Goal: Transaction & Acquisition: Subscribe to service/newsletter

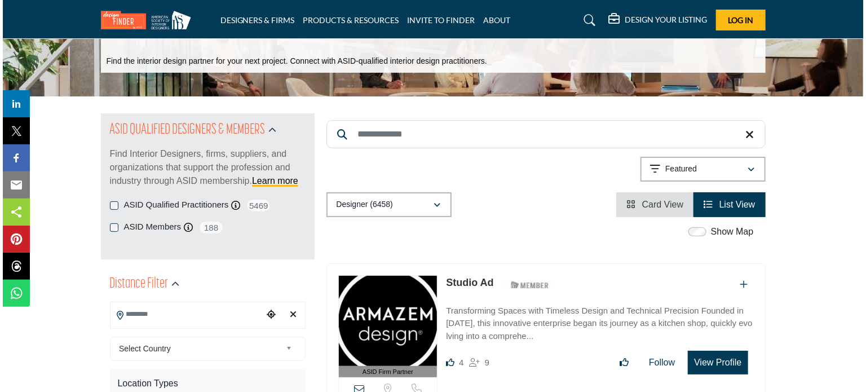
scroll to position [282, 0]
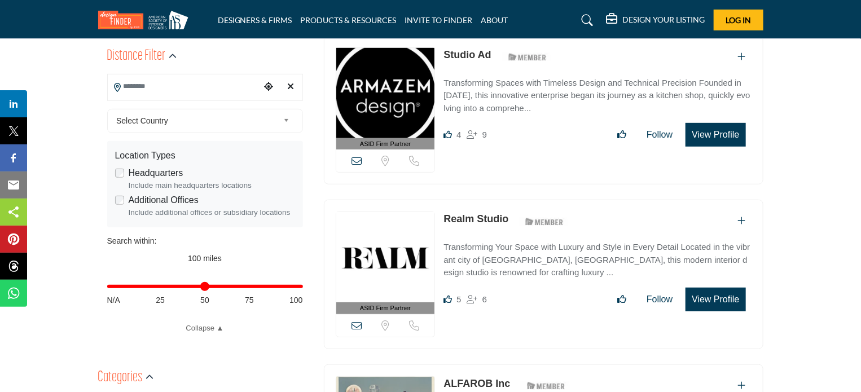
click at [716, 135] on button "View Profile" at bounding box center [715, 135] width 60 height 24
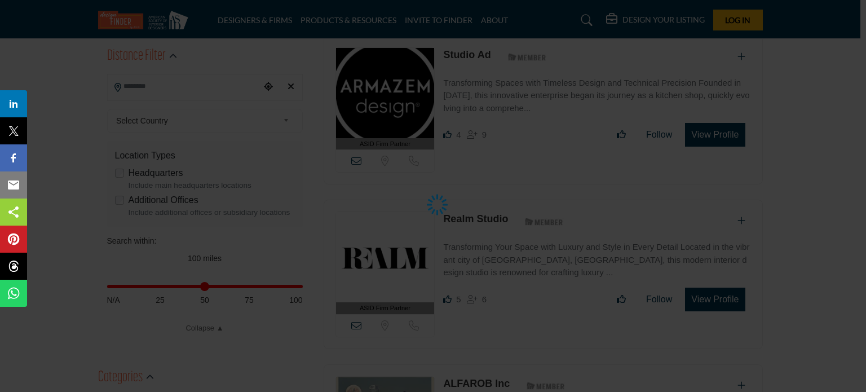
click at [679, 181] on div at bounding box center [433, 196] width 866 height 392
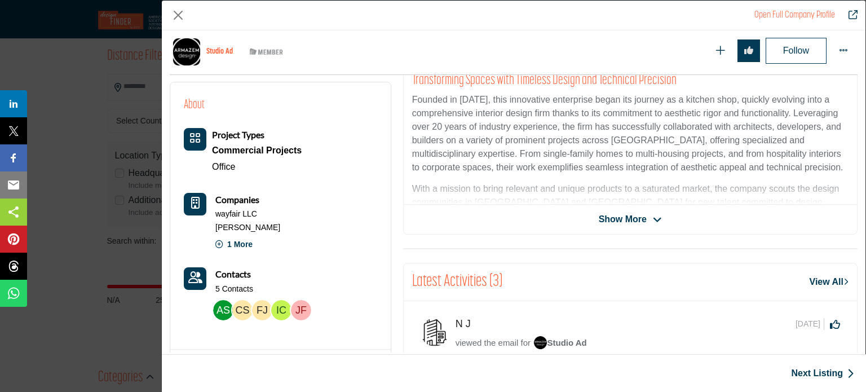
scroll to position [271, 0]
click at [658, 212] on span "Show More" at bounding box center [630, 219] width 63 height 14
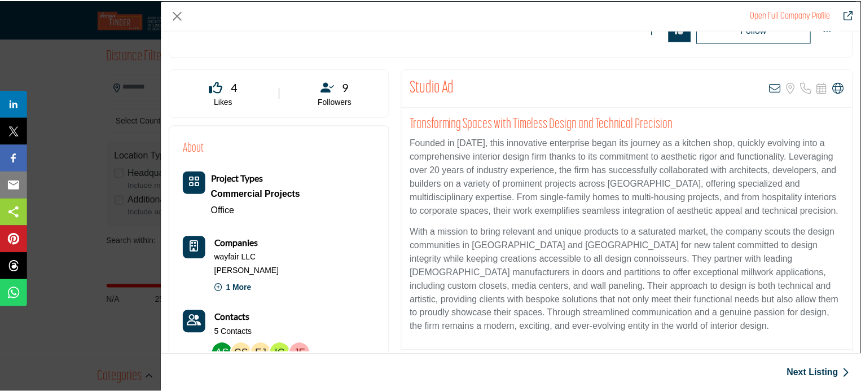
scroll to position [0, 0]
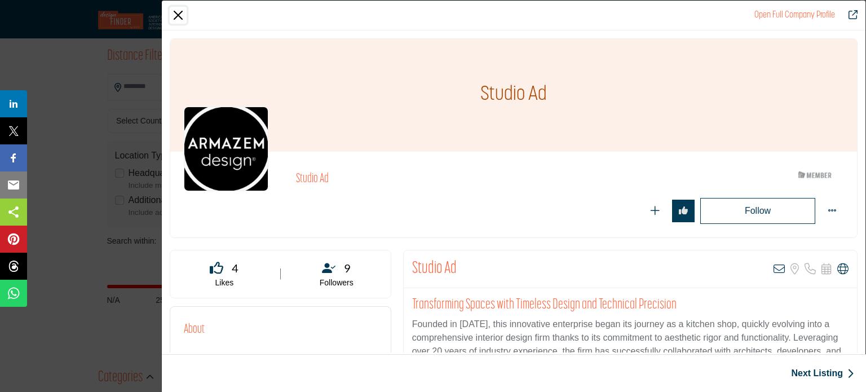
drag, startPoint x: 173, startPoint y: 15, endPoint x: 176, endPoint y: 28, distance: 12.9
click at [173, 15] on button "Close" at bounding box center [178, 15] width 17 height 17
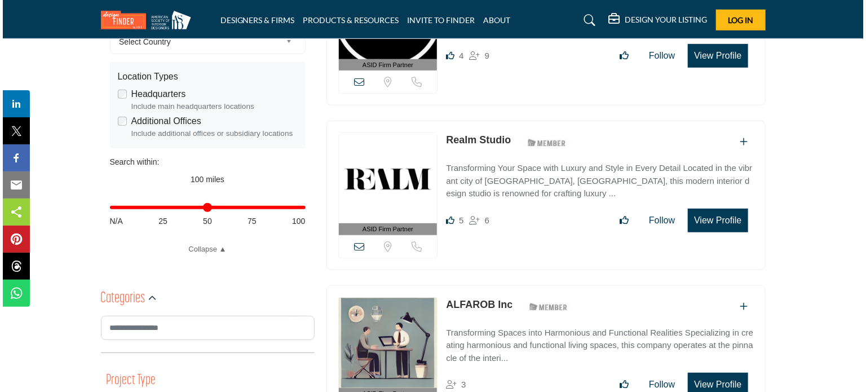
scroll to position [451, 0]
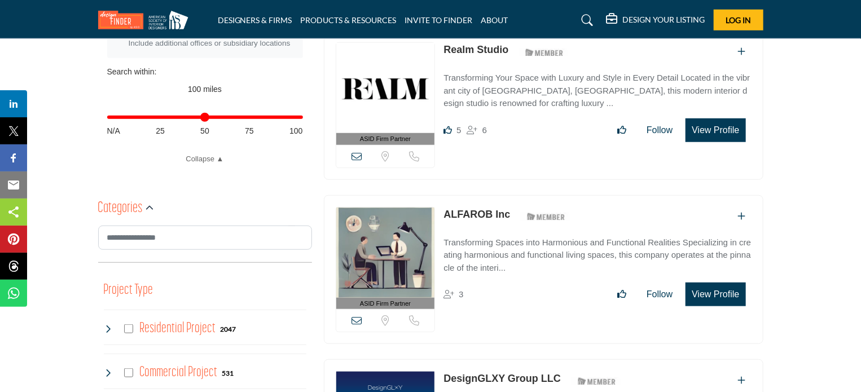
click at [378, 248] on img at bounding box center [385, 253] width 99 height 90
click at [711, 293] on button "View Profile" at bounding box center [715, 295] width 60 height 24
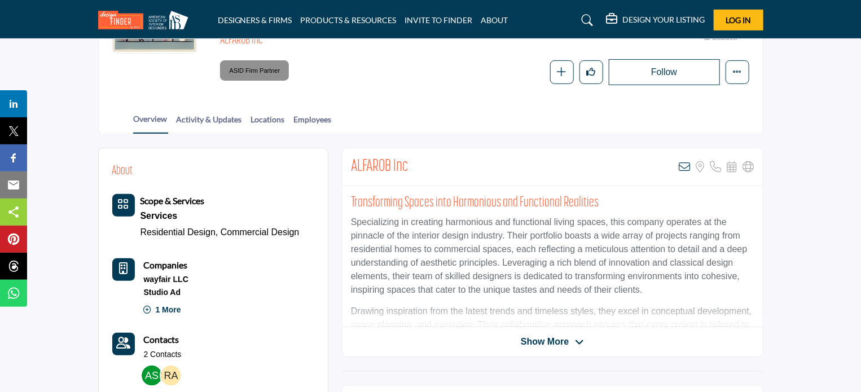
scroll to position [169, 0]
click at [582, 338] on icon at bounding box center [579, 343] width 9 height 10
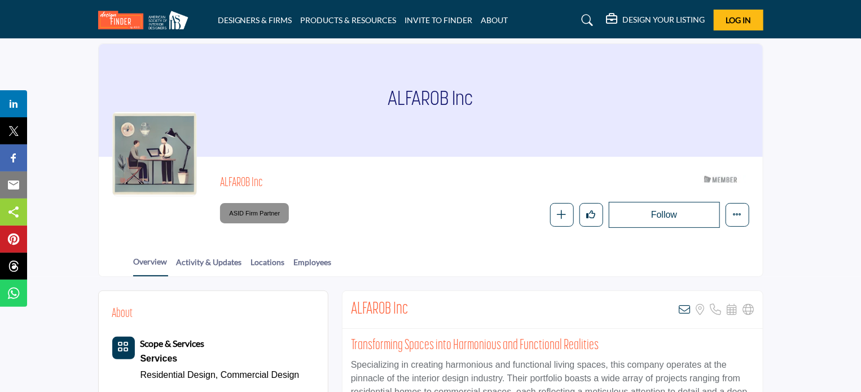
scroll to position [0, 0]
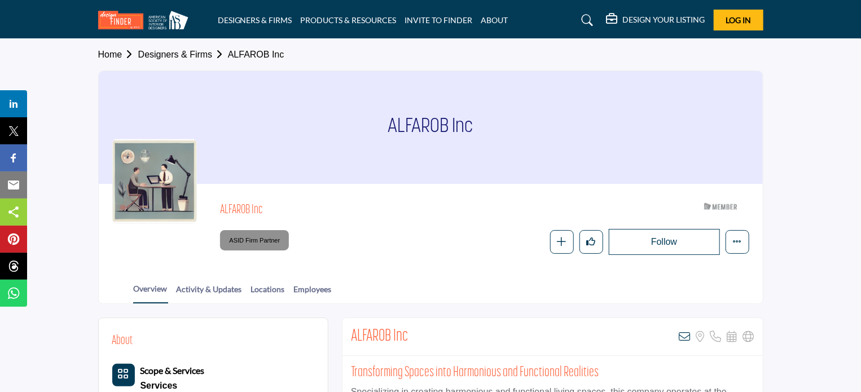
click at [659, 15] on h5 "DESIGN YOUR LISTING" at bounding box center [664, 20] width 82 height 10
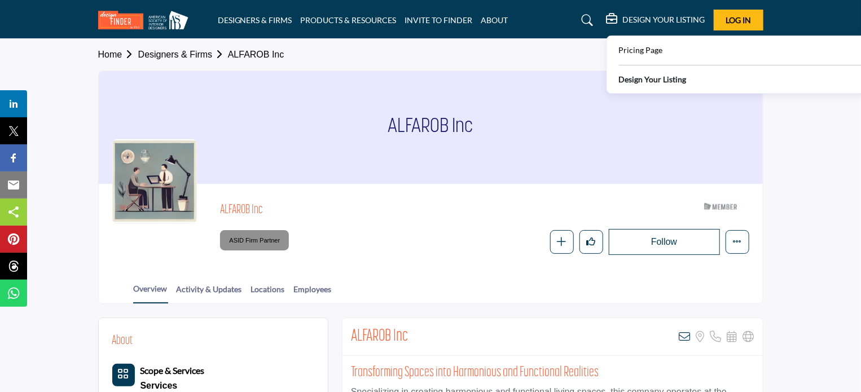
click at [641, 81] on b "Design Your Listing" at bounding box center [653, 79] width 68 height 12
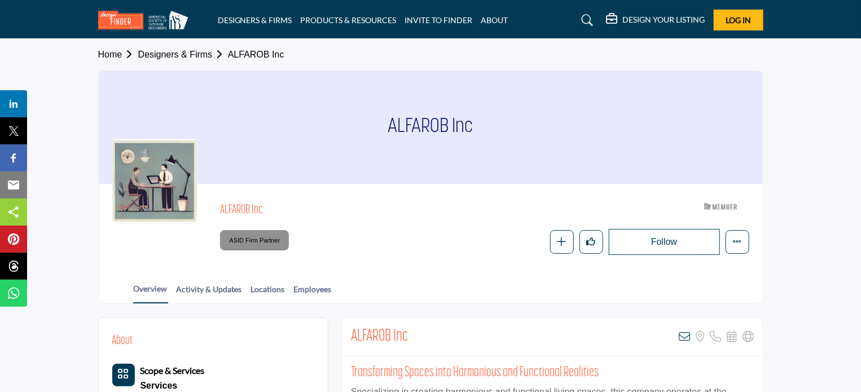
click at [666, 14] on div "DESIGN YOUR LISTING" at bounding box center [655, 21] width 99 height 14
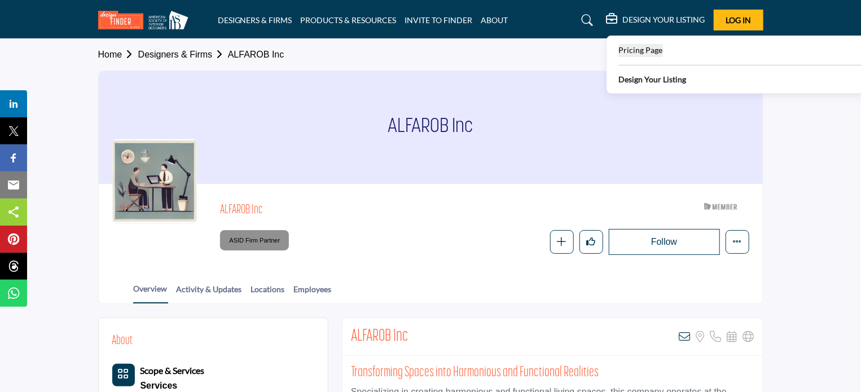
click at [642, 50] on span "Pricing Page" at bounding box center [641, 50] width 44 height 10
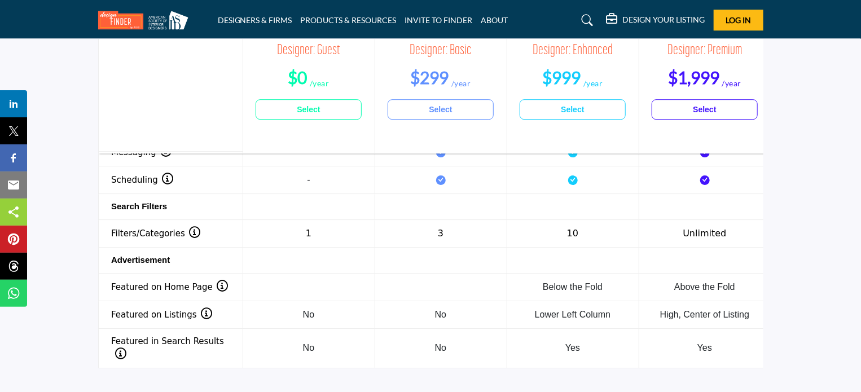
scroll to position [1910, 0]
